Goal: Check status

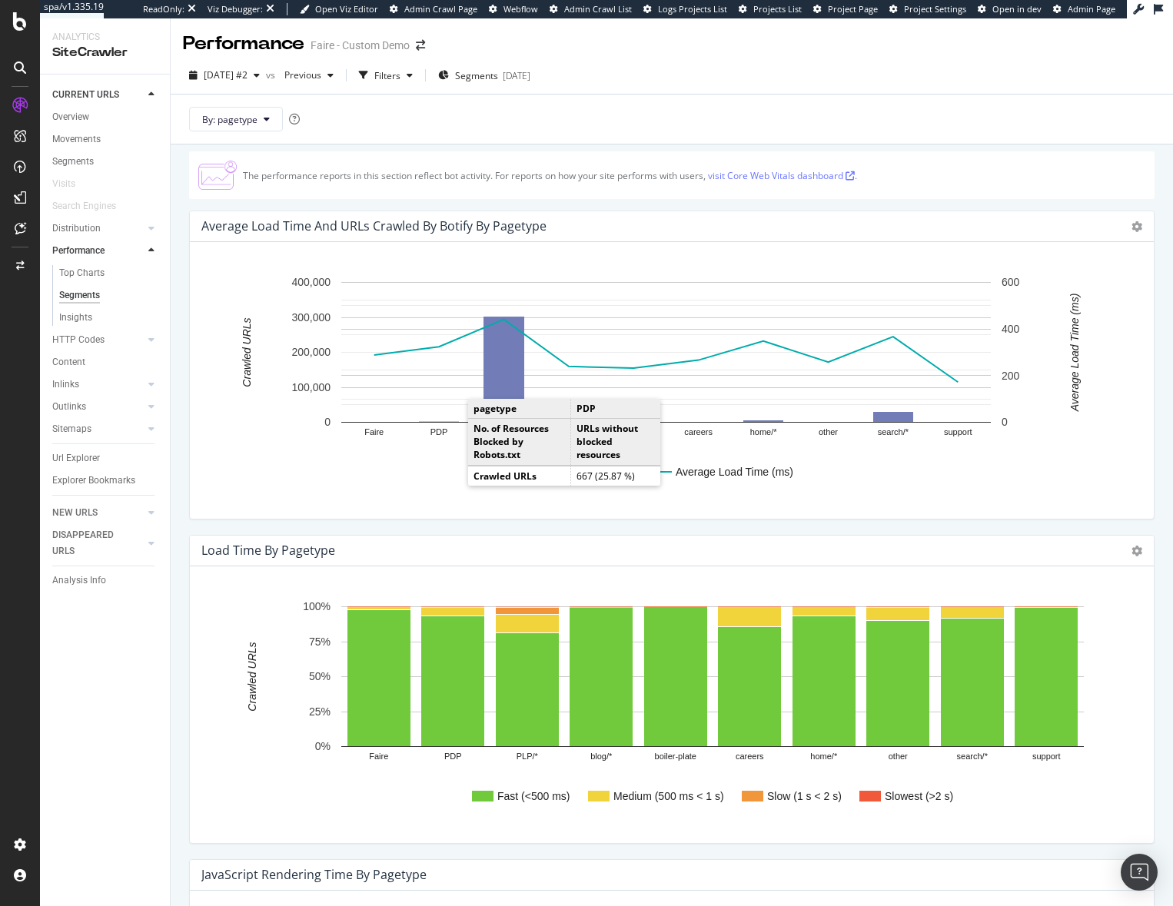
scroll to position [399, 0]
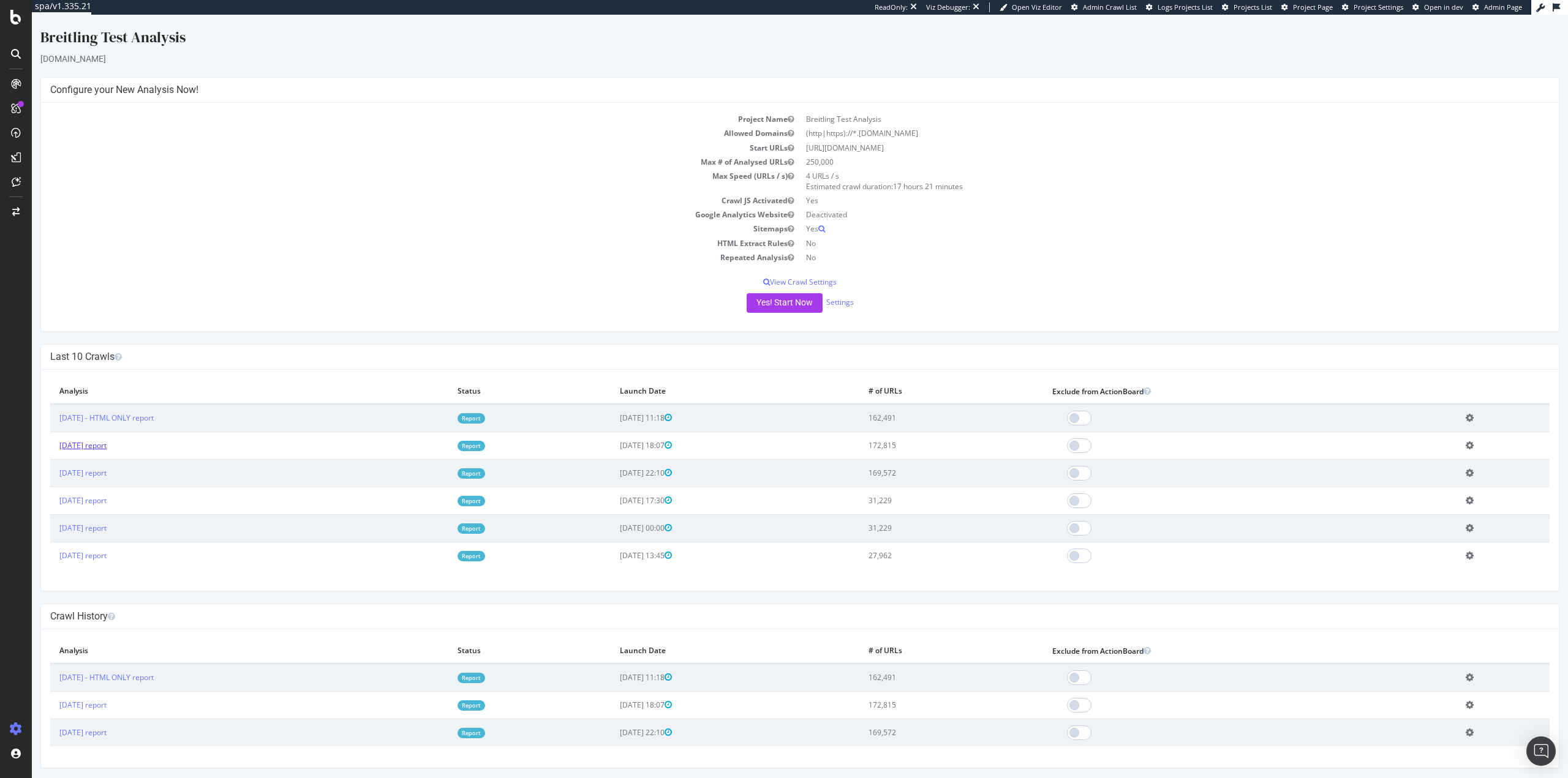
click at [98, 446] on link "2025 Jul. 30th report" at bounding box center [83, 445] width 47 height 10
